Goal: Information Seeking & Learning: Learn about a topic

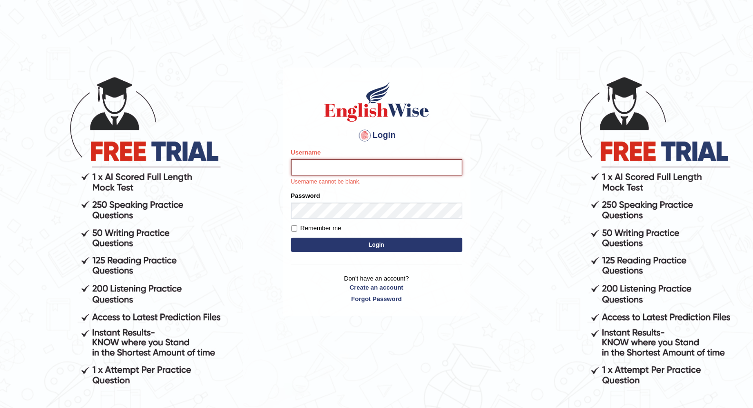
drag, startPoint x: 0, startPoint y: 0, endPoint x: 327, endPoint y: 165, distance: 366.6
click at [327, 165] on input "Username" at bounding box center [376, 167] width 171 height 16
type input "[PERSON_NAME]"
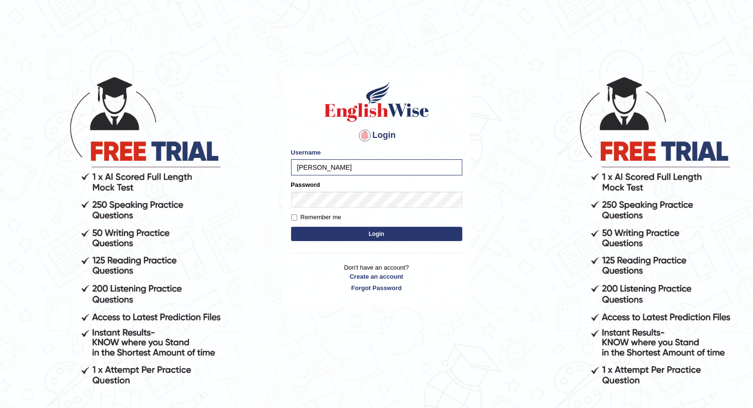
click at [297, 217] on label "Remember me" at bounding box center [316, 218] width 50 height 10
click at [297, 217] on input "Remember me" at bounding box center [294, 218] width 6 height 6
checkbox input "true"
click at [316, 230] on button "Login" at bounding box center [376, 234] width 171 height 14
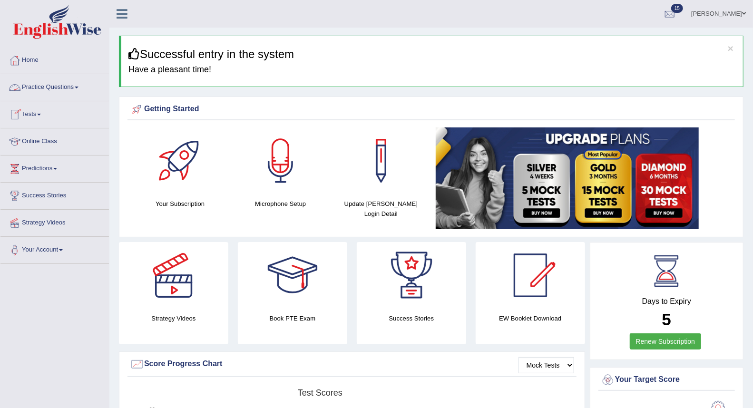
click at [75, 87] on link "Practice Questions" at bounding box center [54, 86] width 108 height 24
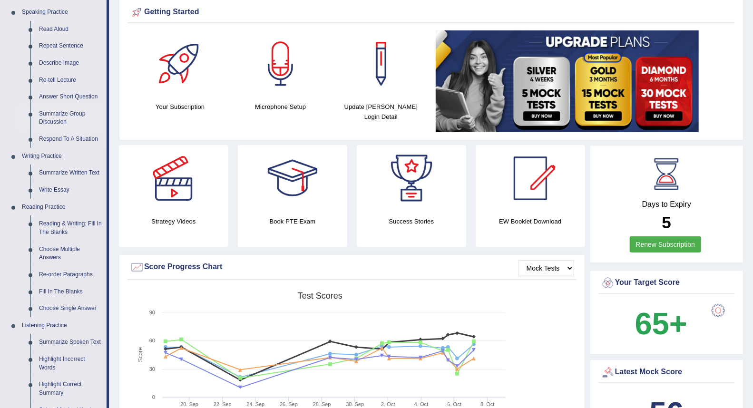
scroll to position [106, 0]
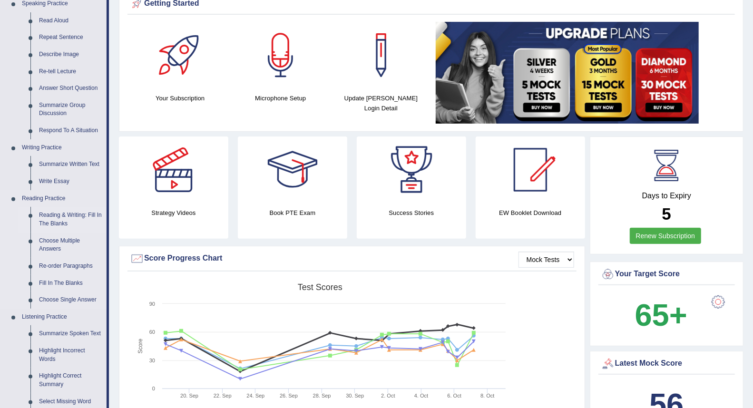
click at [74, 217] on link "Reading & Writing: Fill In The Blanks" at bounding box center [71, 219] width 72 height 25
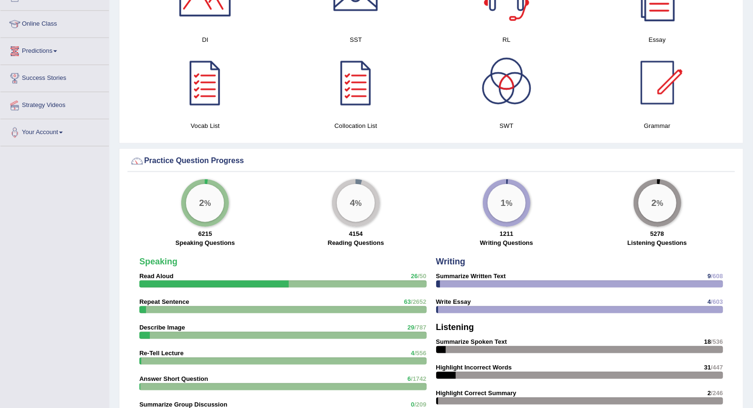
scroll to position [589, 0]
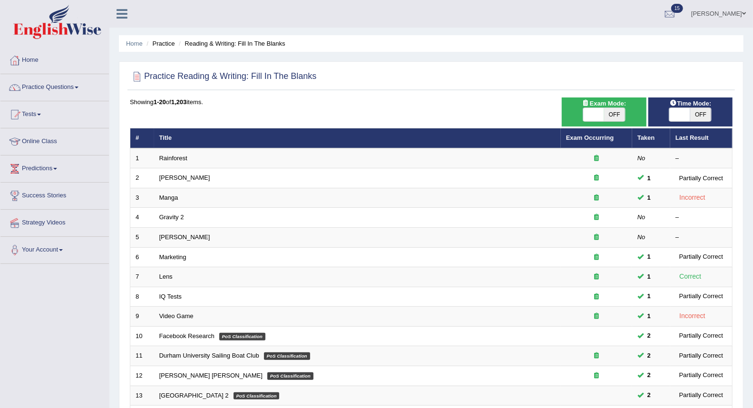
click at [609, 117] on span "OFF" at bounding box center [614, 114] width 21 height 13
checkbox input "true"
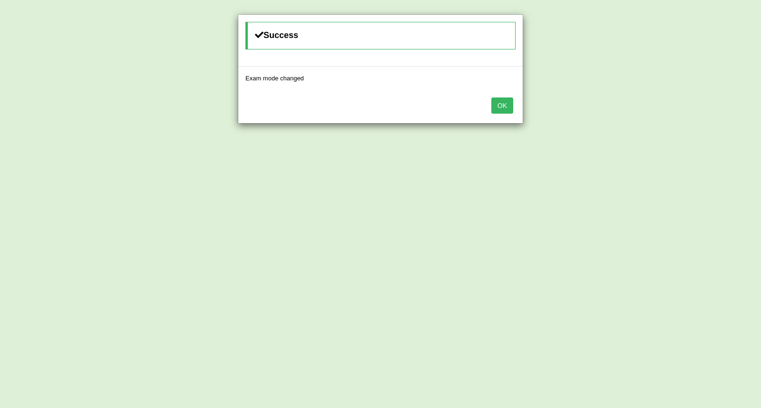
click at [503, 108] on button "OK" at bounding box center [502, 106] width 22 height 16
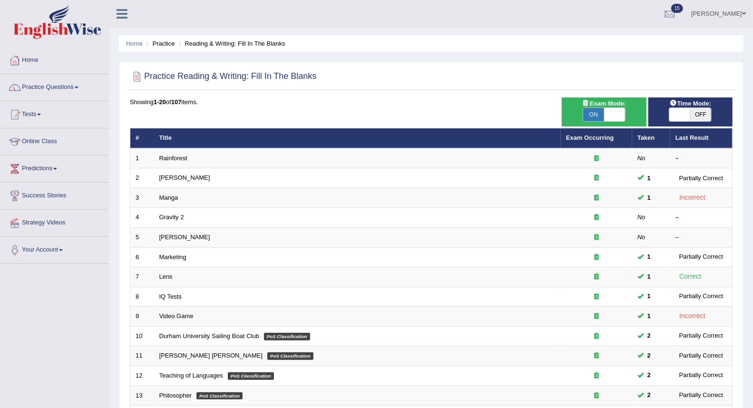
click at [700, 109] on span "OFF" at bounding box center [700, 114] width 21 height 13
checkbox input "true"
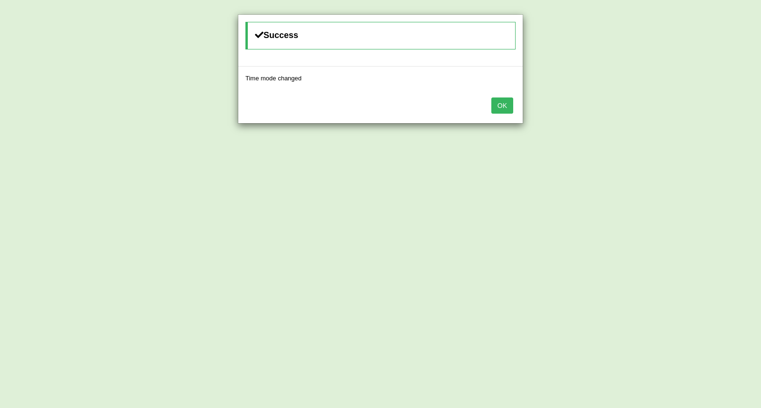
click at [504, 102] on button "OK" at bounding box center [502, 106] width 22 height 16
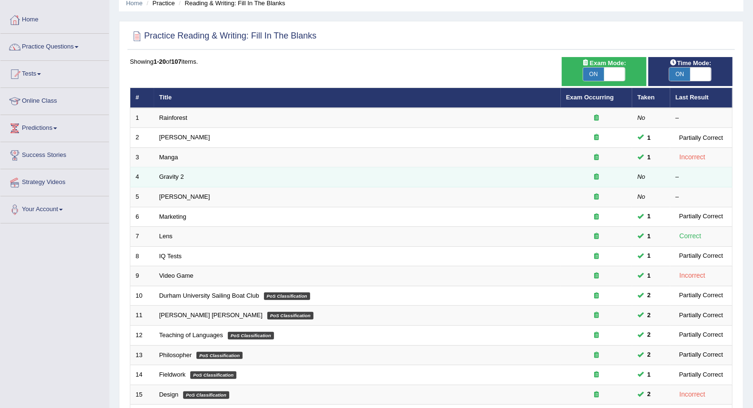
scroll to position [53, 0]
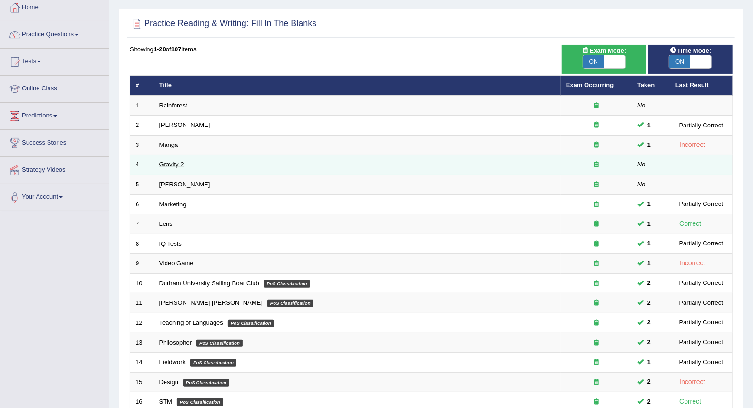
click at [168, 164] on link "Gravity 2" at bounding box center [171, 164] width 25 height 7
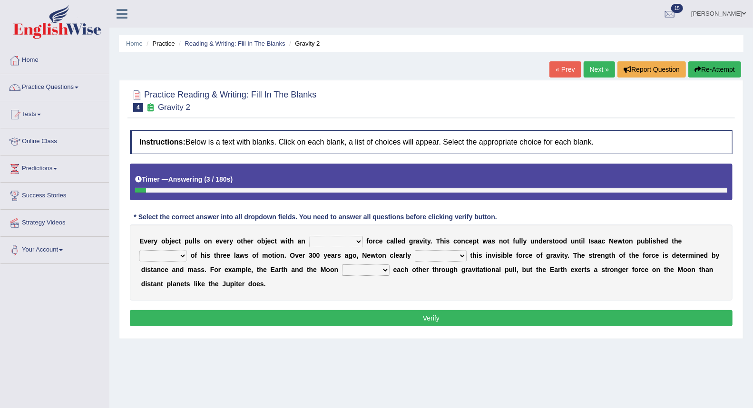
click at [354, 240] on select "invisible unknown unbelievable inconsistent" at bounding box center [336, 241] width 54 height 11
select select "invisible"
click at [309, 236] on select "invisible unknown unbelievable inconsistent" at bounding box center [336, 241] width 54 height 11
click at [362, 240] on select "invisible unknown unbelievable inconsistent" at bounding box center [336, 241] width 54 height 11
click at [456, 249] on div "E v e r y o b j e c t p u l l s o n e v e r y o t h e r o b j e c t w i t h a n…" at bounding box center [431, 263] width 603 height 76
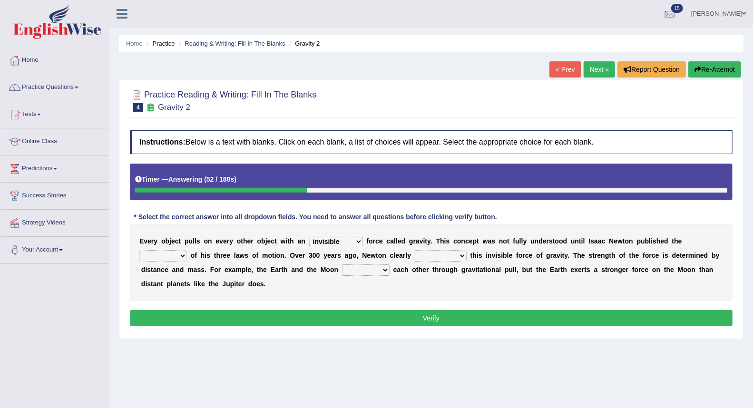
click at [182, 258] on select "concept theory method argument" at bounding box center [163, 255] width 48 height 11
select select "method"
click at [139, 250] on select "concept theory method argument" at bounding box center [163, 255] width 48 height 11
click at [431, 258] on select "explained undermined overturned realized" at bounding box center [441, 255] width 52 height 11
select select "explained"
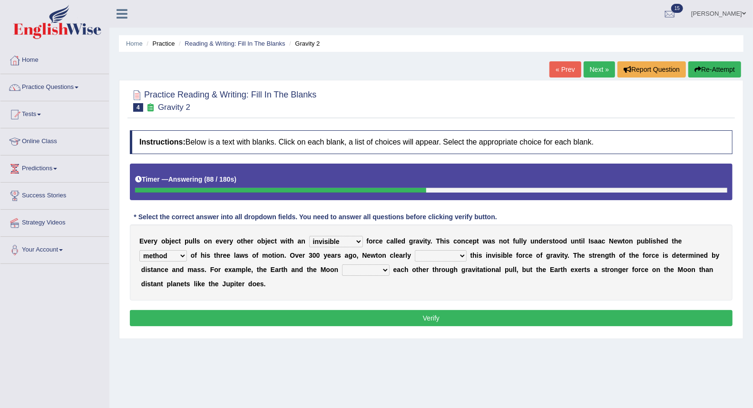
click at [415, 250] on select "explained undermined overturned realized" at bounding box center [441, 255] width 52 height 11
click at [384, 273] on select "affect spin evade span" at bounding box center [366, 270] width 48 height 11
select select "affect"
click at [342, 265] on select "affect spin evade span" at bounding box center [366, 270] width 48 height 11
click at [368, 311] on button "Verify" at bounding box center [431, 318] width 603 height 16
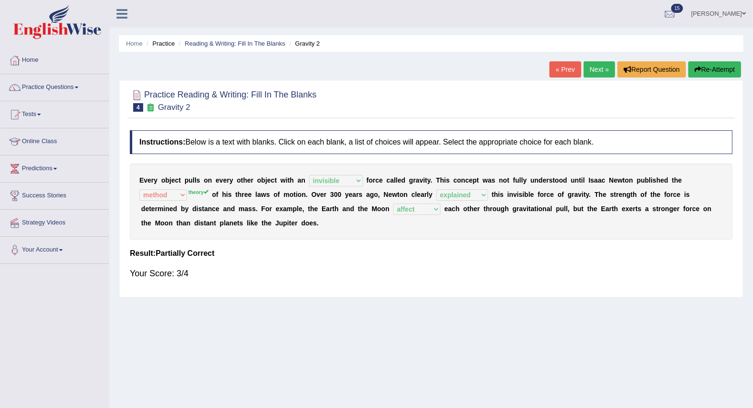
click at [592, 69] on link "Next »" at bounding box center [599, 69] width 31 height 16
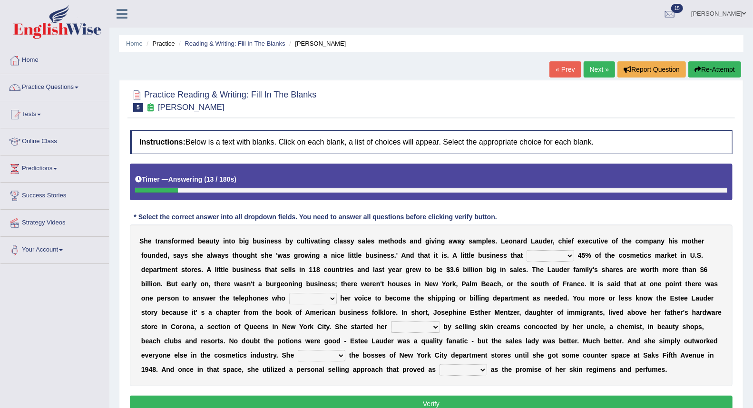
click at [569, 257] on select "has controls makes maintains" at bounding box center [551, 255] width 48 height 11
select select "has"
click at [527, 250] on select "has controls makes maintains" at bounding box center [551, 255] width 48 height 11
click at [327, 298] on select "switched changed raised used" at bounding box center [313, 298] width 48 height 11
select select "used"
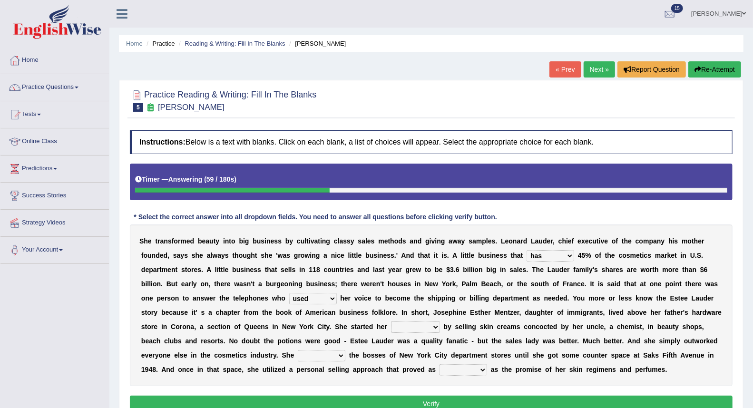
click at [289, 293] on select "switched changed raised used" at bounding box center [313, 298] width 48 height 11
click at [434, 326] on select "job institute companion enterprise" at bounding box center [415, 327] width 49 height 11
select select "job"
click at [391, 322] on select "job institute companion enterprise" at bounding box center [415, 327] width 49 height 11
click at [336, 357] on select "stated bridged stalked heaved" at bounding box center [322, 355] width 48 height 11
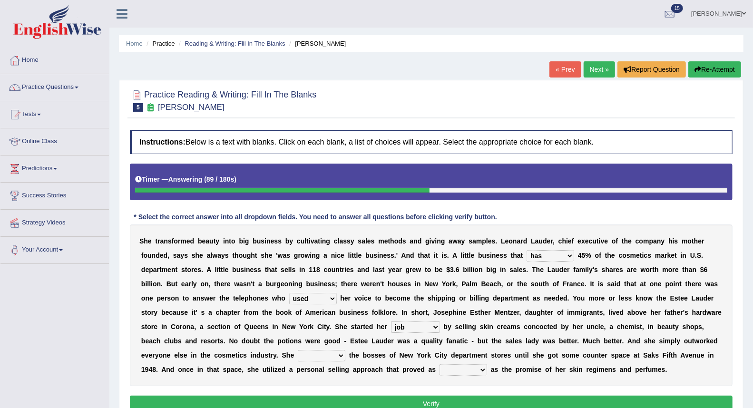
click at [412, 330] on select "job institute companion enterprise" at bounding box center [415, 327] width 49 height 11
click at [574, 338] on b "e" at bounding box center [573, 341] width 4 height 8
click at [340, 359] on select "stated bridged stalked heaved" at bounding box center [322, 355] width 48 height 11
click at [340, 353] on select "stated bridged stalked heaved" at bounding box center [322, 355] width 48 height 11
select select "stated"
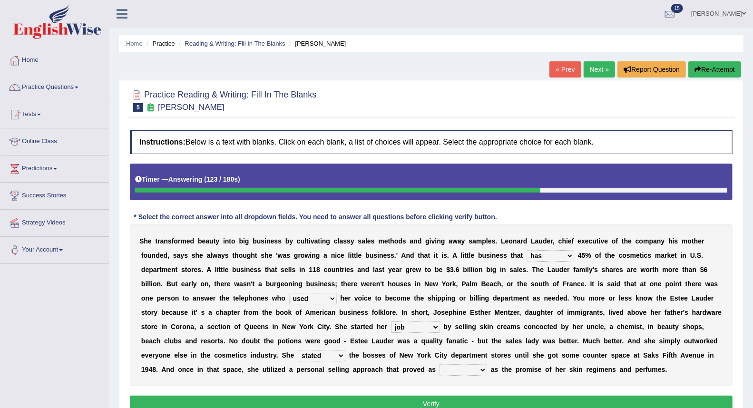
click at [298, 350] on select "stated bridged stalked heaved" at bounding box center [322, 355] width 48 height 11
click at [465, 368] on select "potent ruthless potential expensive" at bounding box center [464, 369] width 48 height 11
select select "potential"
click at [440, 364] on select "potent ruthless potential expensive" at bounding box center [464, 369] width 48 height 11
click at [521, 397] on button "Verify" at bounding box center [431, 404] width 603 height 16
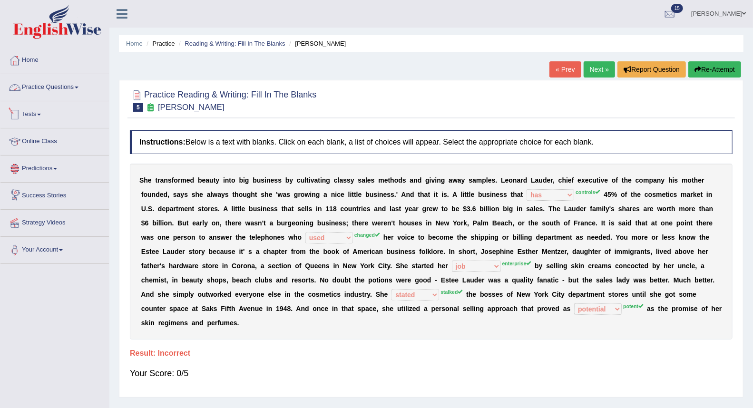
click at [55, 86] on link "Practice Questions" at bounding box center [54, 86] width 108 height 24
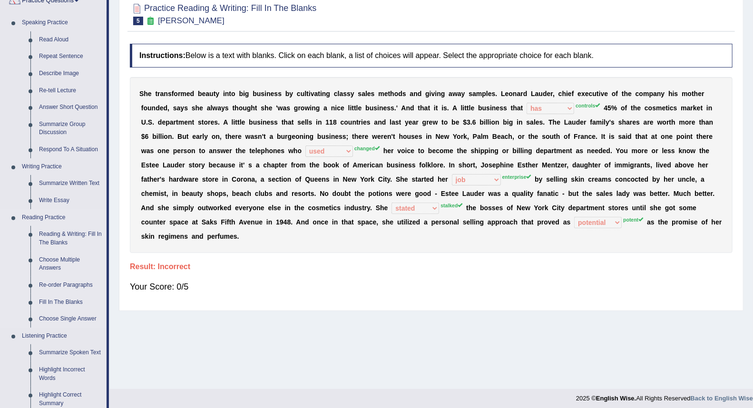
scroll to position [106, 0]
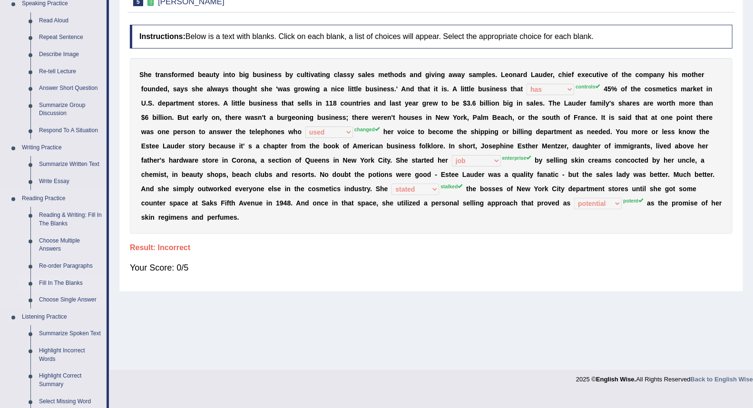
click at [68, 281] on link "Fill In The Blanks" at bounding box center [71, 283] width 72 height 17
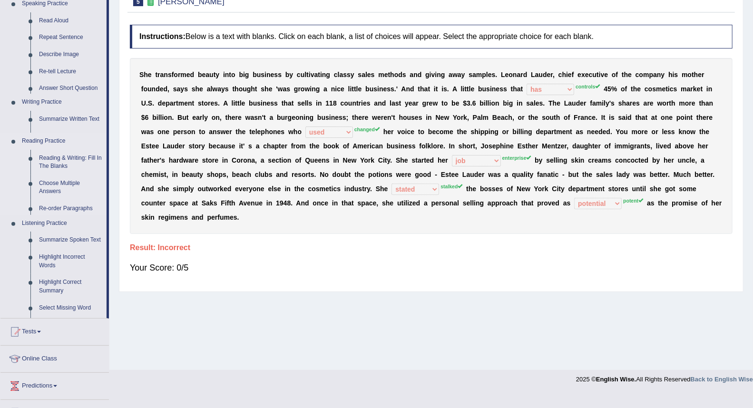
scroll to position [91, 0]
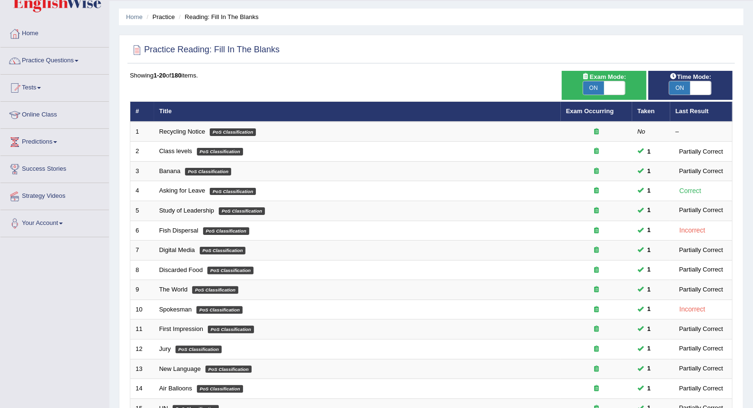
scroll to position [10, 0]
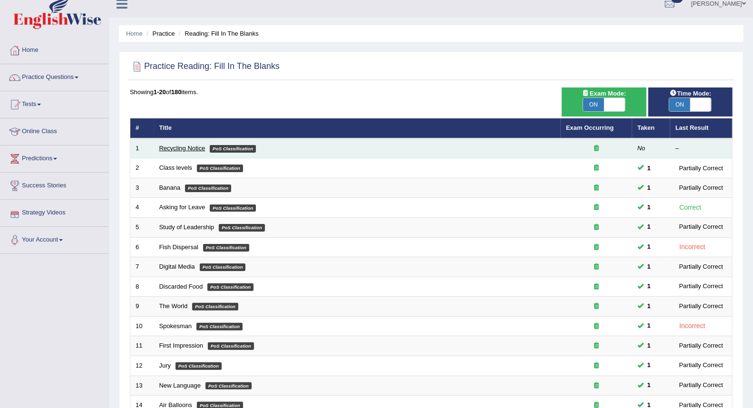
click at [171, 148] on link "Recycling Notice" at bounding box center [182, 148] width 46 height 7
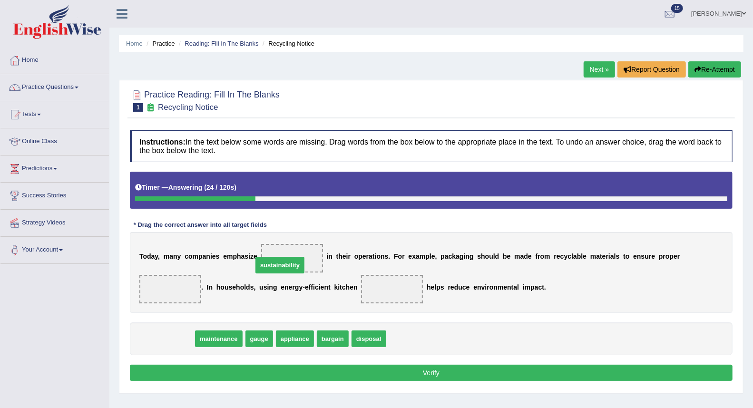
drag, startPoint x: 179, startPoint y: 339, endPoint x: 292, endPoint y: 263, distance: 135.4
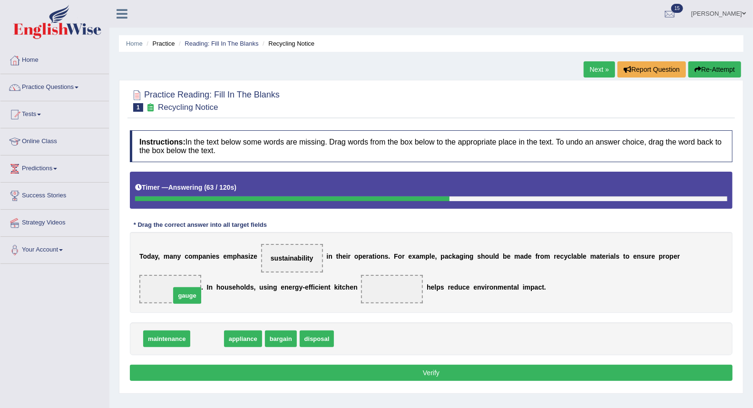
drag, startPoint x: 200, startPoint y: 341, endPoint x: 169, endPoint y: 288, distance: 61.0
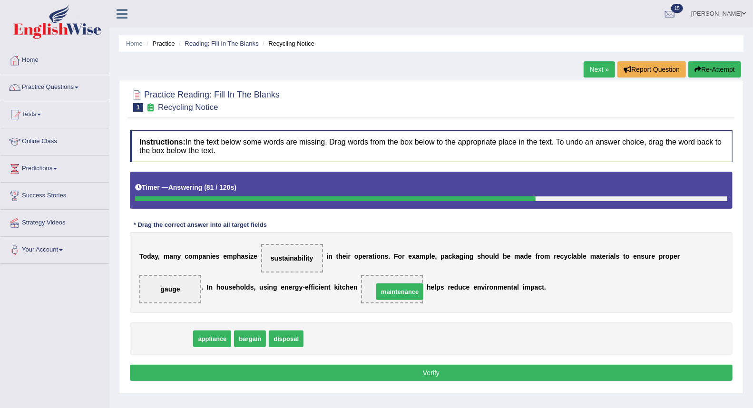
drag, startPoint x: 175, startPoint y: 339, endPoint x: 408, endPoint y: 292, distance: 237.8
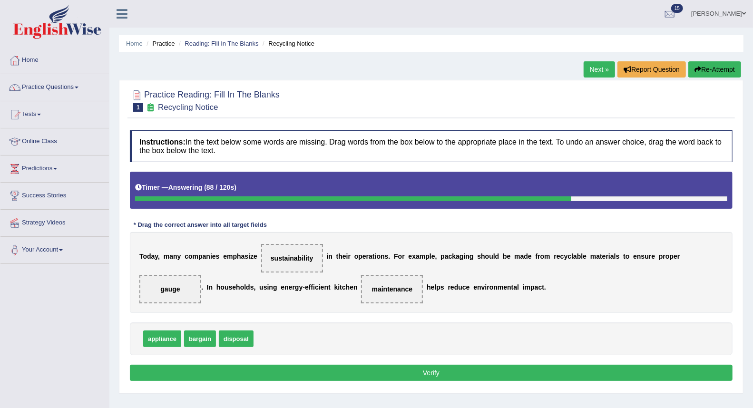
click at [277, 368] on button "Verify" at bounding box center [431, 373] width 603 height 16
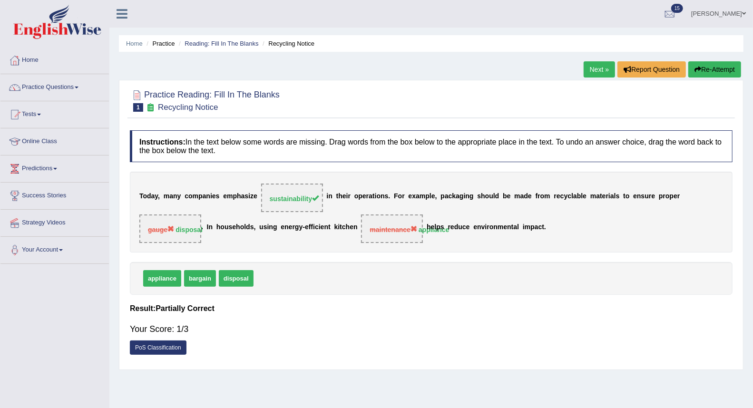
click at [601, 74] on link "Next »" at bounding box center [599, 69] width 31 height 16
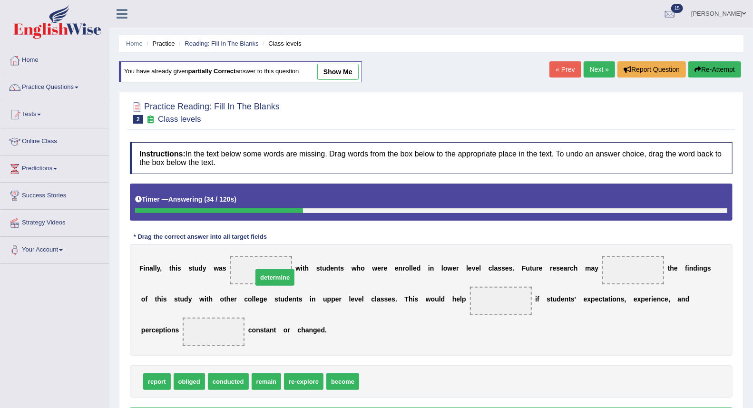
drag, startPoint x: 392, startPoint y: 387, endPoint x: 282, endPoint y: 280, distance: 154.1
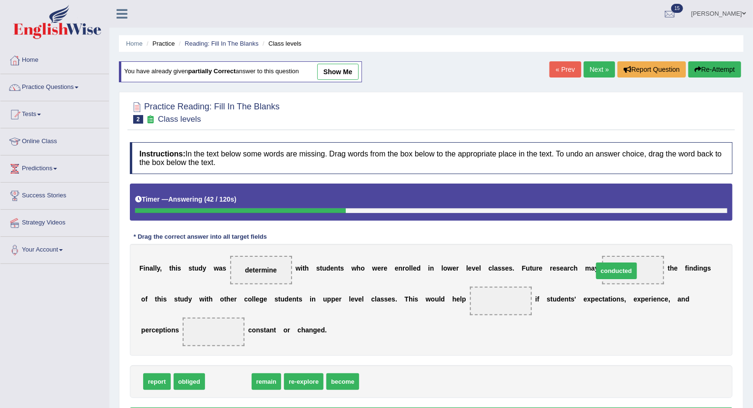
drag, startPoint x: 230, startPoint y: 382, endPoint x: 618, endPoint y: 271, distance: 403.8
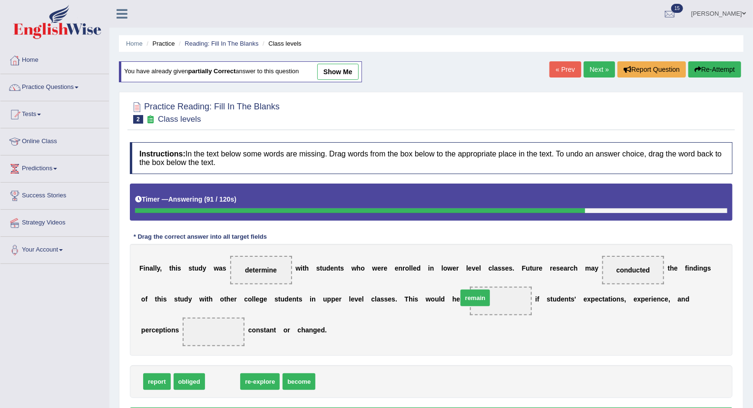
drag, startPoint x: 217, startPoint y: 382, endPoint x: 476, endPoint y: 298, distance: 272.0
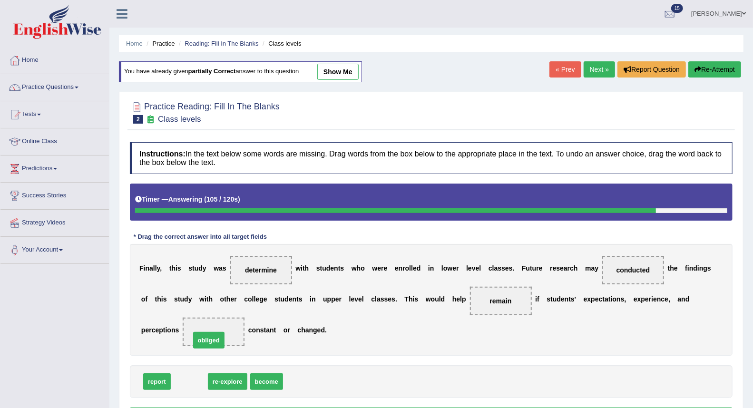
drag, startPoint x: 196, startPoint y: 381, endPoint x: 219, endPoint y: 334, distance: 51.7
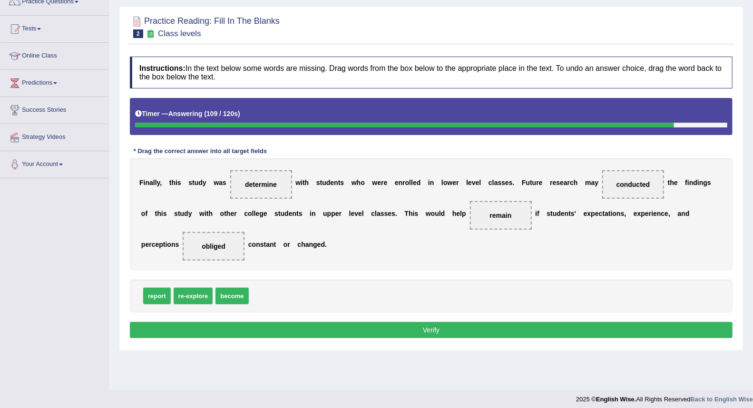
scroll to position [91, 0]
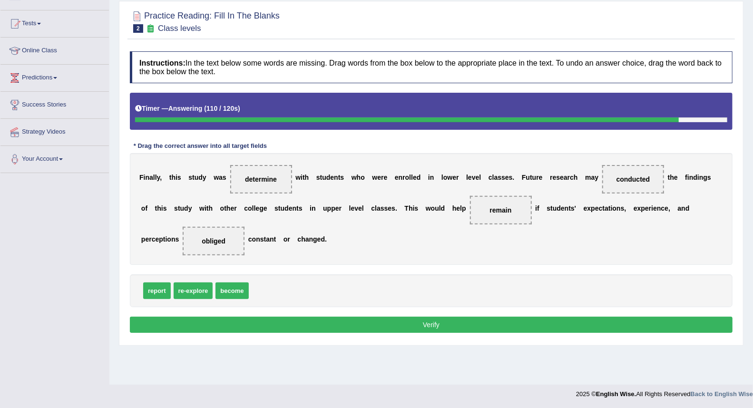
click at [345, 331] on button "Verify" at bounding box center [431, 325] width 603 height 16
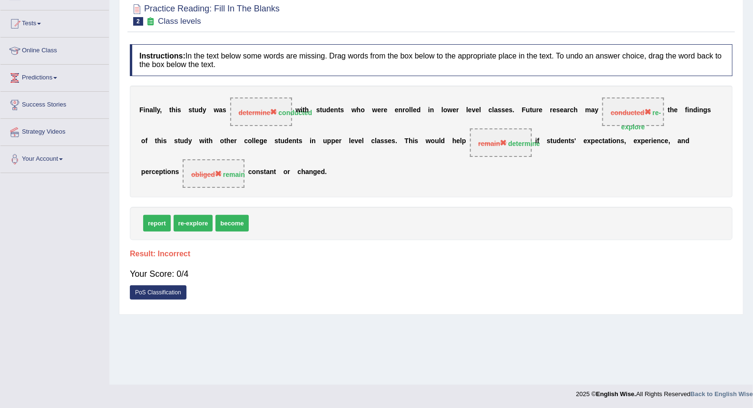
drag, startPoint x: 491, startPoint y: 91, endPoint x: 510, endPoint y: 88, distance: 19.3
click at [498, 87] on div "F i n a l l y , t h i s s t u d y w a s determine conducted w i t h s t u d e n…" at bounding box center [431, 142] width 603 height 112
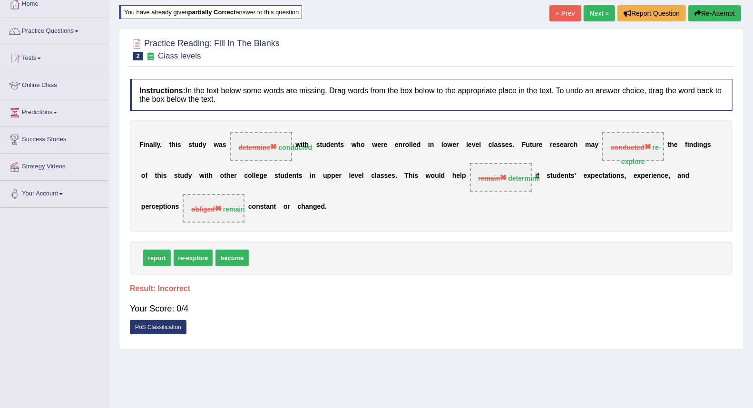
scroll to position [38, 0]
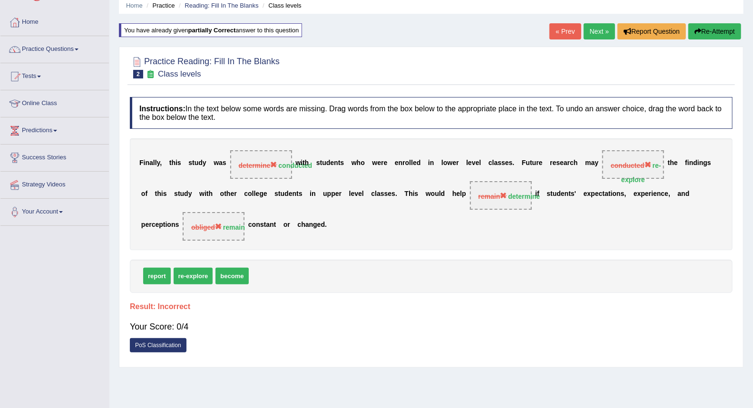
click at [590, 31] on link "Next »" at bounding box center [599, 31] width 31 height 16
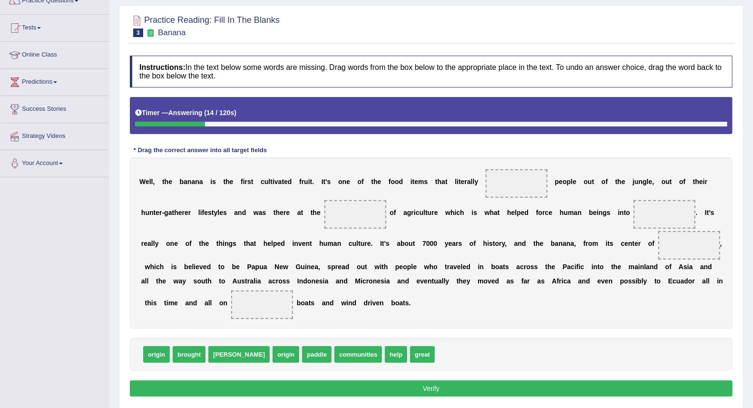
scroll to position [106, 0]
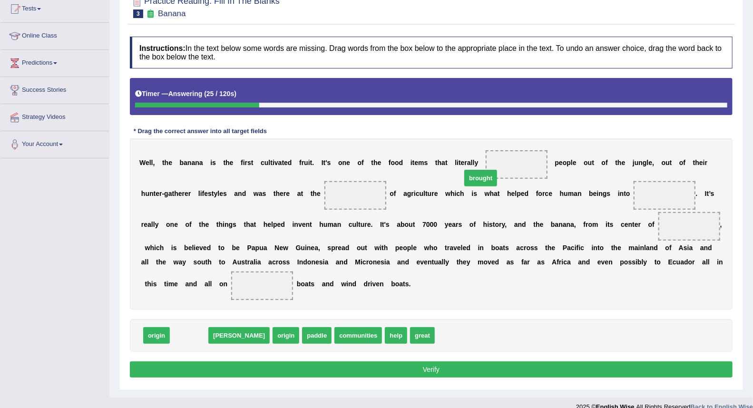
drag, startPoint x: 191, startPoint y: 337, endPoint x: 502, endPoint y: 172, distance: 351.6
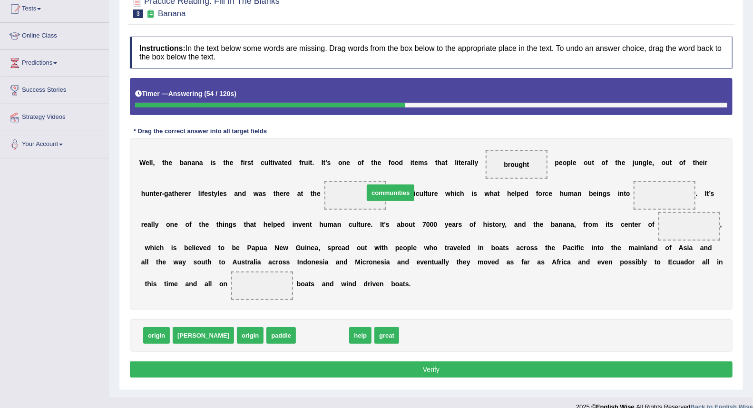
drag, startPoint x: 292, startPoint y: 337, endPoint x: 360, endPoint y: 194, distance: 158.1
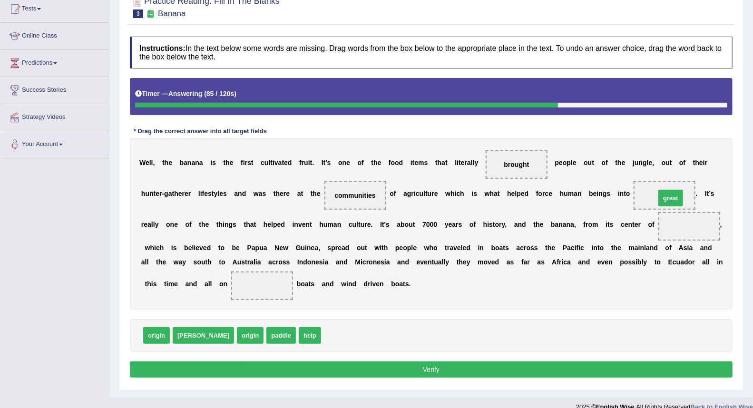
drag, startPoint x: 305, startPoint y: 331, endPoint x: 644, endPoint y: 192, distance: 366.5
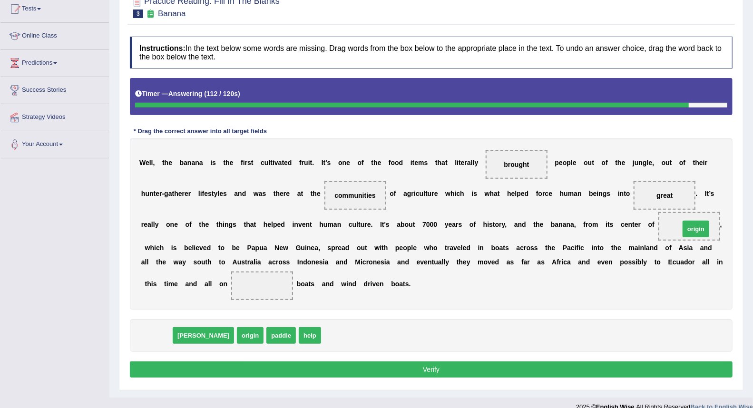
drag, startPoint x: 158, startPoint y: 336, endPoint x: 697, endPoint y: 230, distance: 549.8
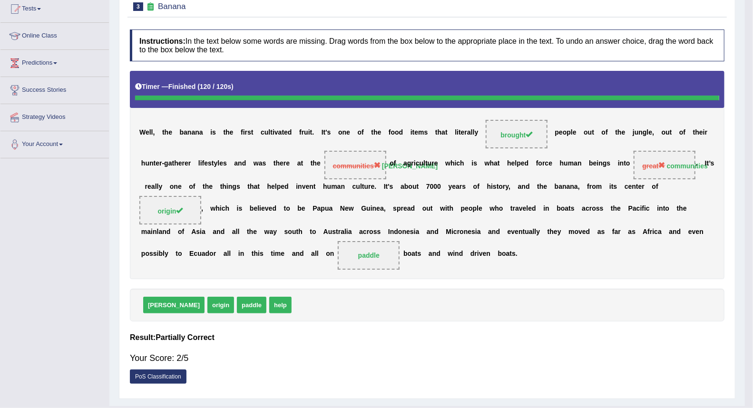
scroll to position [91, 0]
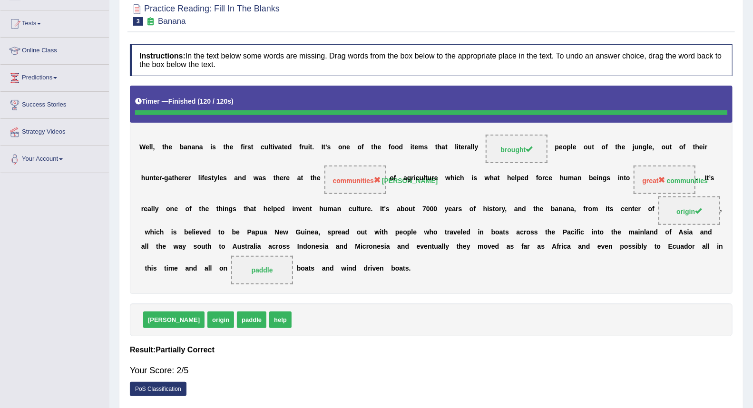
click at [268, 291] on div "W e l l , t h e b a n a n a i s t h e f i r s t c u l t i v a t e d f r u i t .…" at bounding box center [431, 190] width 603 height 208
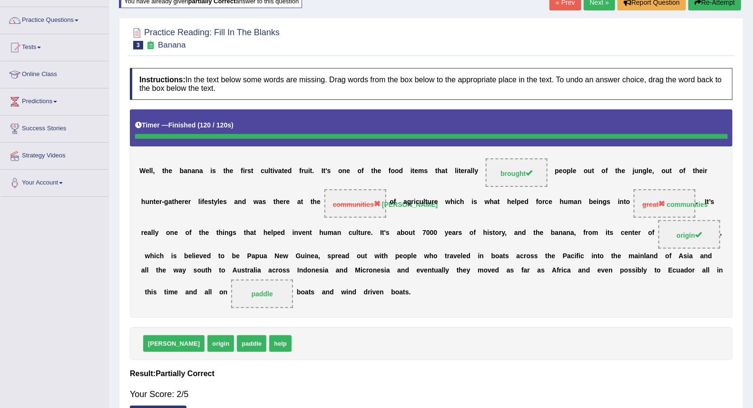
scroll to position [0, 0]
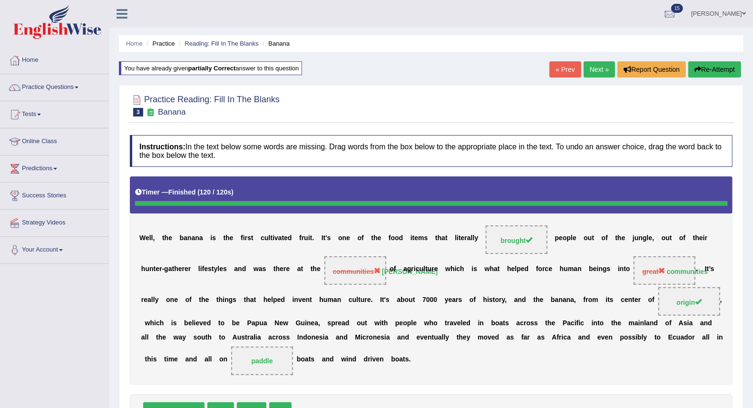
click at [589, 69] on link "Next »" at bounding box center [599, 69] width 31 height 16
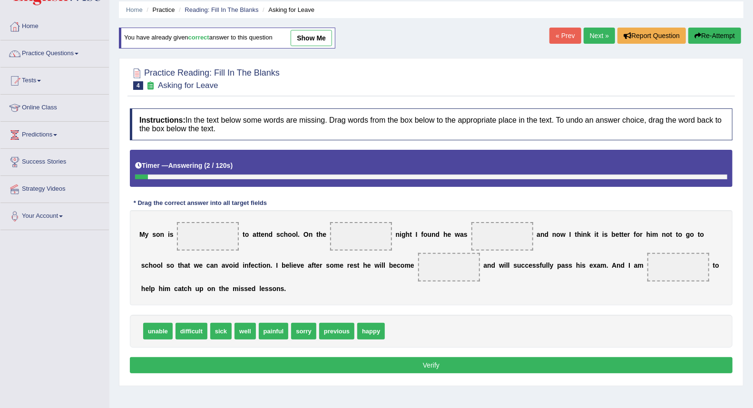
scroll to position [53, 0]
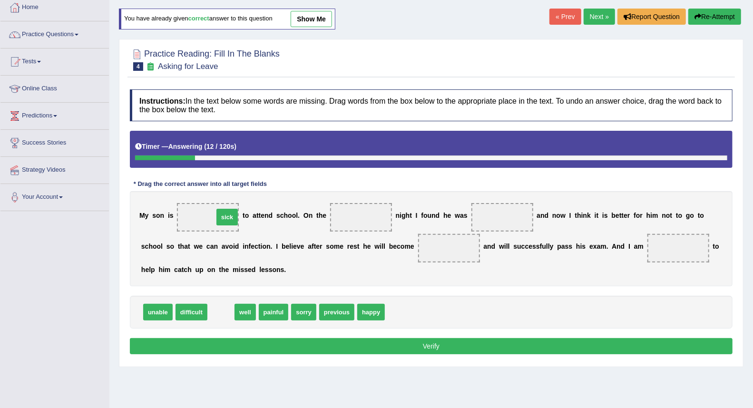
drag, startPoint x: 224, startPoint y: 313, endPoint x: 230, endPoint y: 218, distance: 95.3
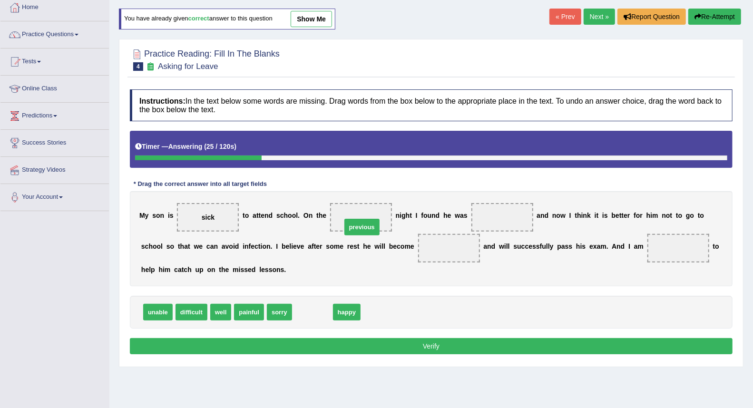
drag, startPoint x: 317, startPoint y: 312, endPoint x: 366, endPoint y: 225, distance: 99.7
drag, startPoint x: 215, startPoint y: 215, endPoint x: 345, endPoint y: 216, distance: 129.9
click at [359, 216] on div "M y s o n i s sick t o a t t e n d s c h o o l . O n t h e previous n i g h t I…" at bounding box center [431, 238] width 603 height 95
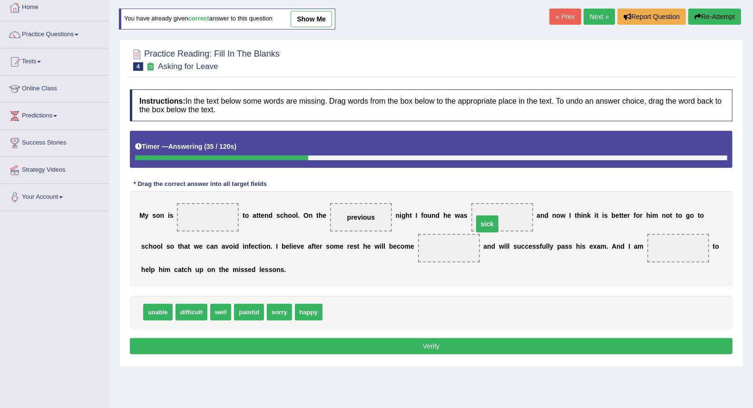
drag, startPoint x: 205, startPoint y: 213, endPoint x: 484, endPoint y: 220, distance: 279.3
drag, startPoint x: 162, startPoint y: 313, endPoint x: 212, endPoint y: 217, distance: 107.5
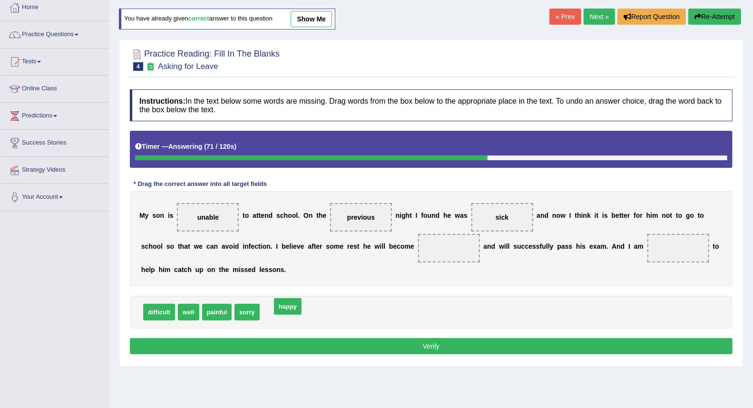
drag, startPoint x: 282, startPoint y: 313, endPoint x: 294, endPoint y: 307, distance: 12.8
drag, startPoint x: 194, startPoint y: 310, endPoint x: 452, endPoint y: 246, distance: 266.6
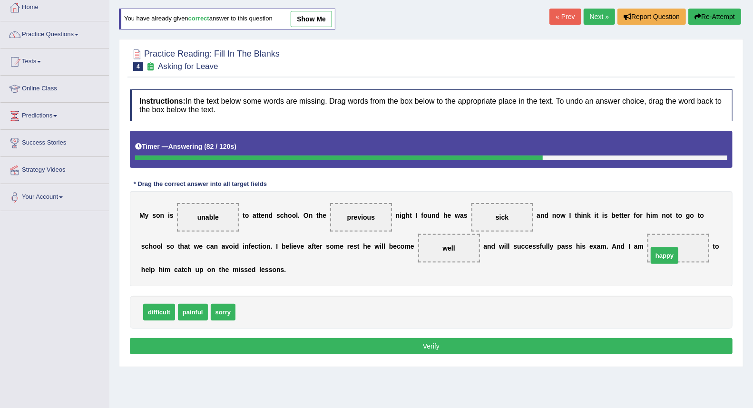
drag, startPoint x: 253, startPoint y: 314, endPoint x: 665, endPoint y: 257, distance: 416.3
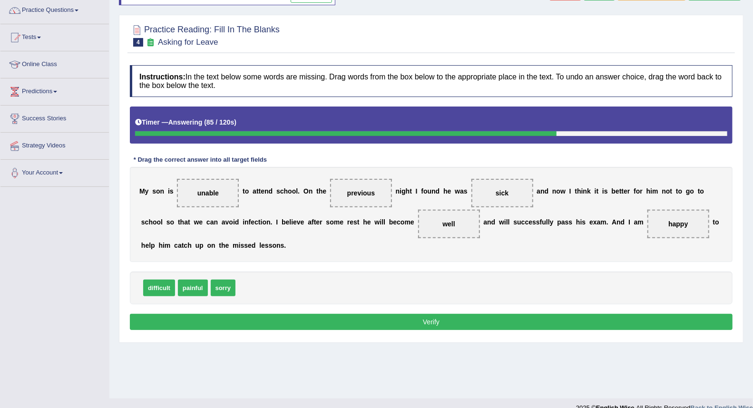
scroll to position [91, 0]
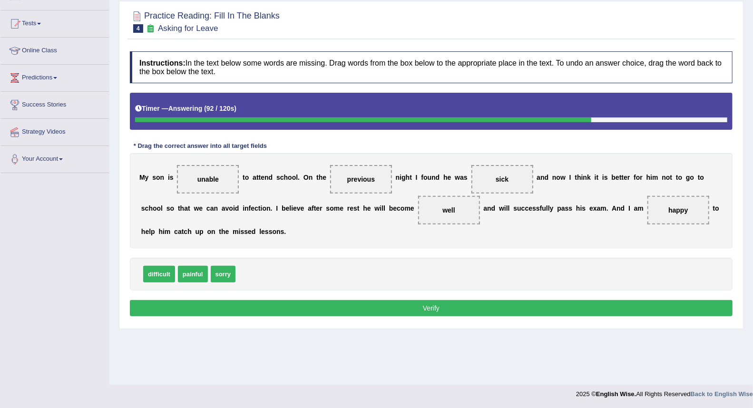
click at [293, 306] on button "Verify" at bounding box center [431, 308] width 603 height 16
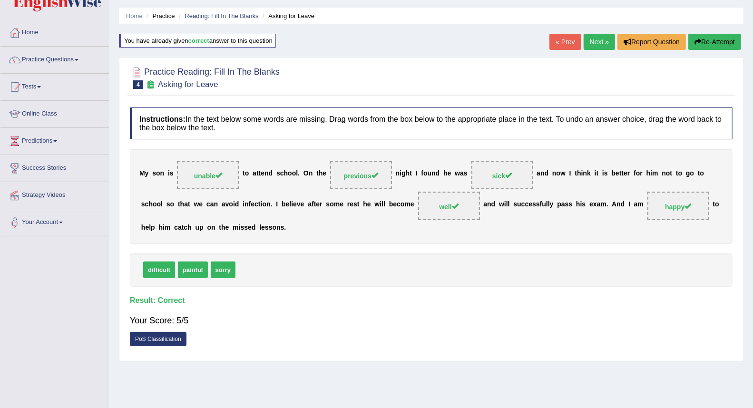
scroll to position [0, 0]
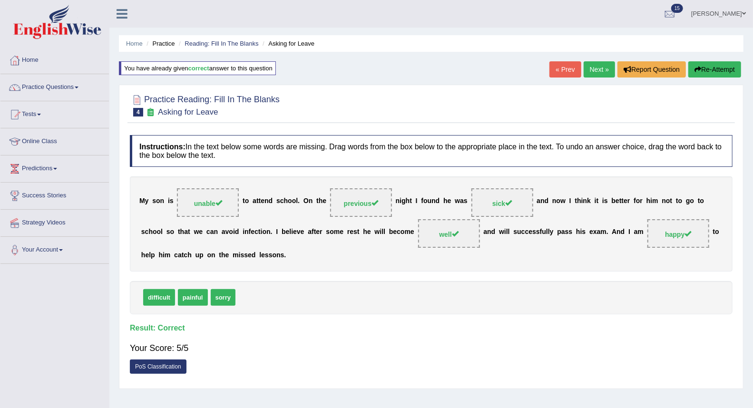
click at [602, 70] on link "Next »" at bounding box center [599, 69] width 31 height 16
